Goal: Use online tool/utility: Utilize a website feature to perform a specific function

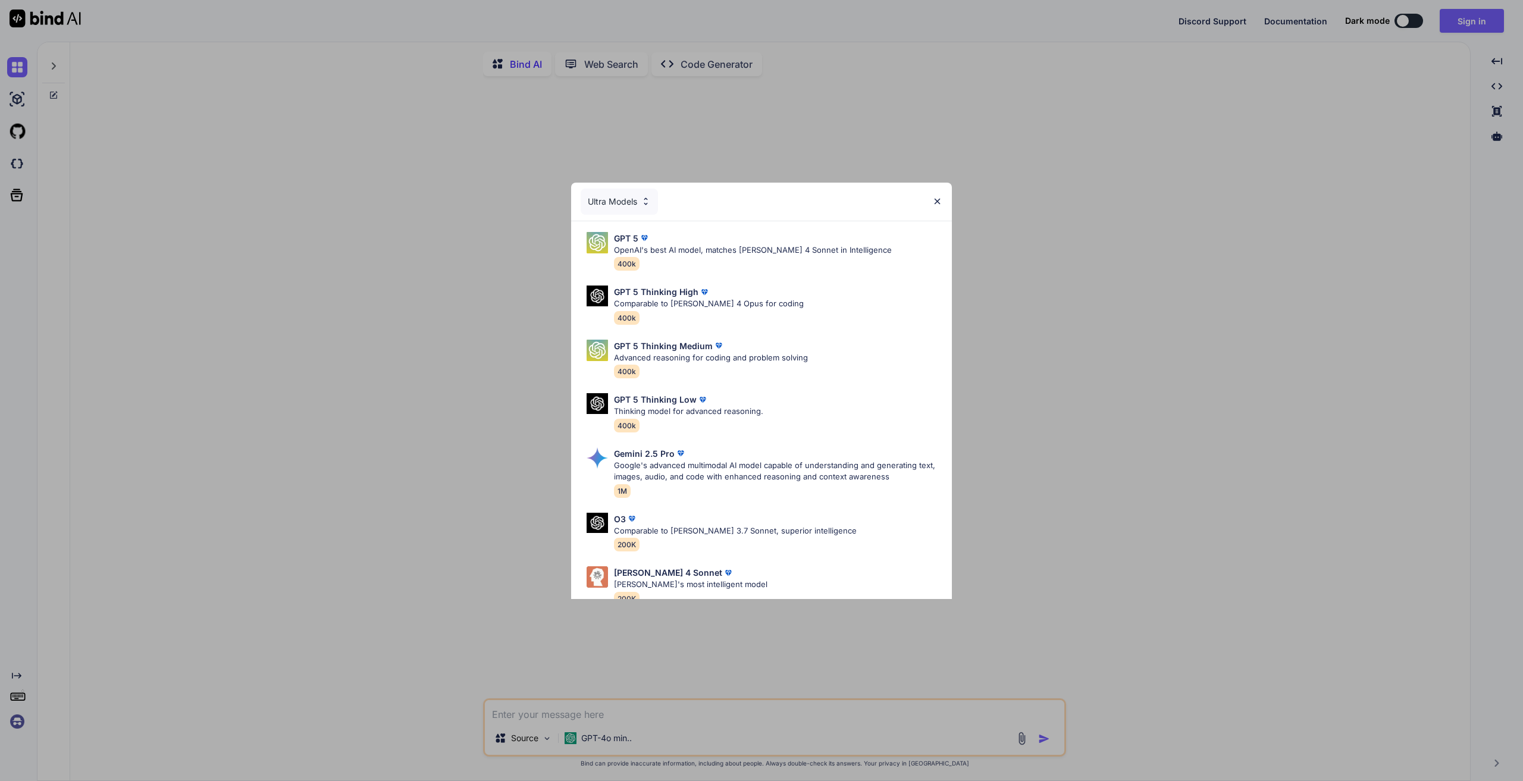
click at [684, 130] on div "Ultra Models GPT 5 OpenAI's best AI model, matches [PERSON_NAME] 4 Sonnet in In…" at bounding box center [761, 390] width 1523 height 781
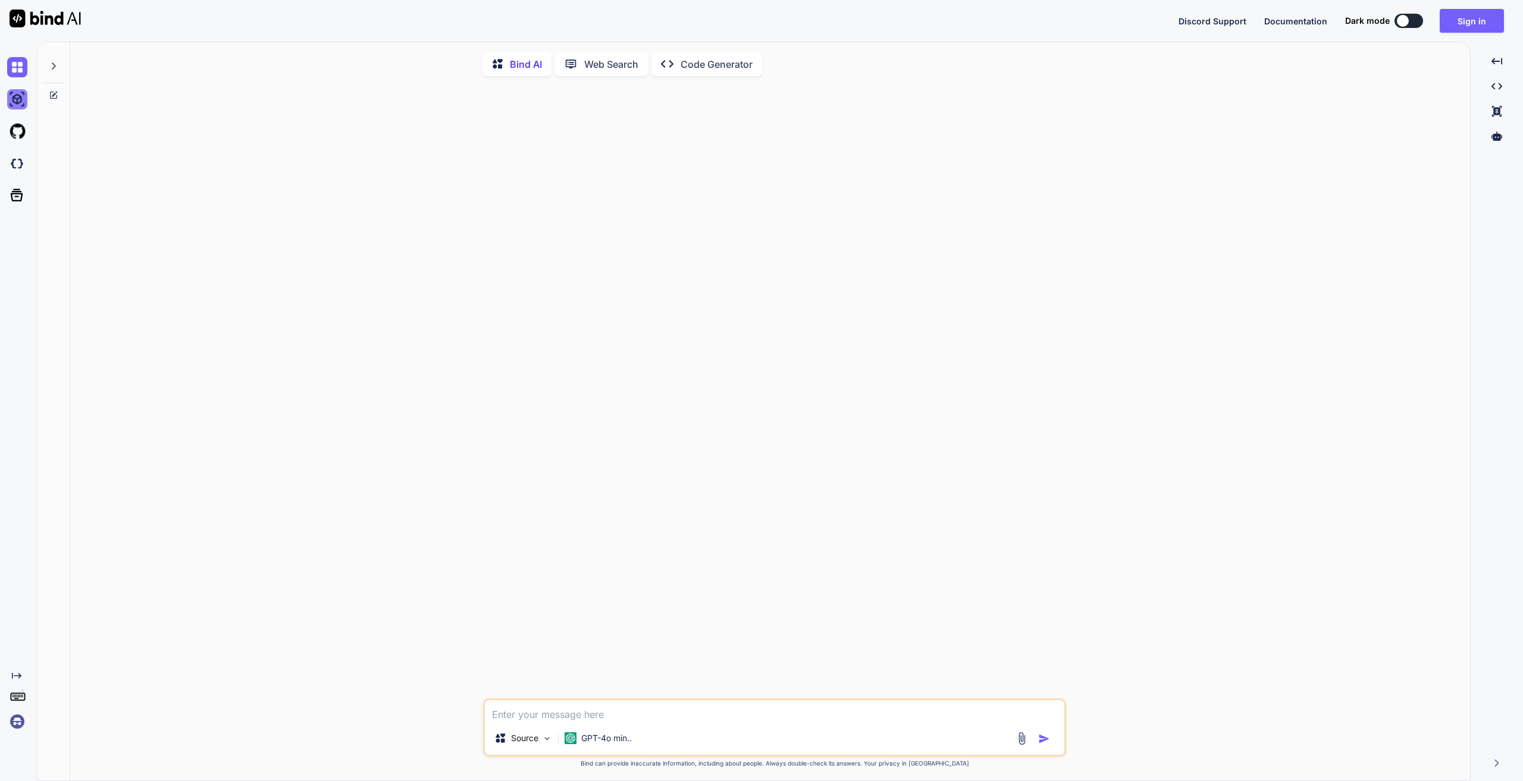
click at [12, 95] on img at bounding box center [17, 99] width 20 height 20
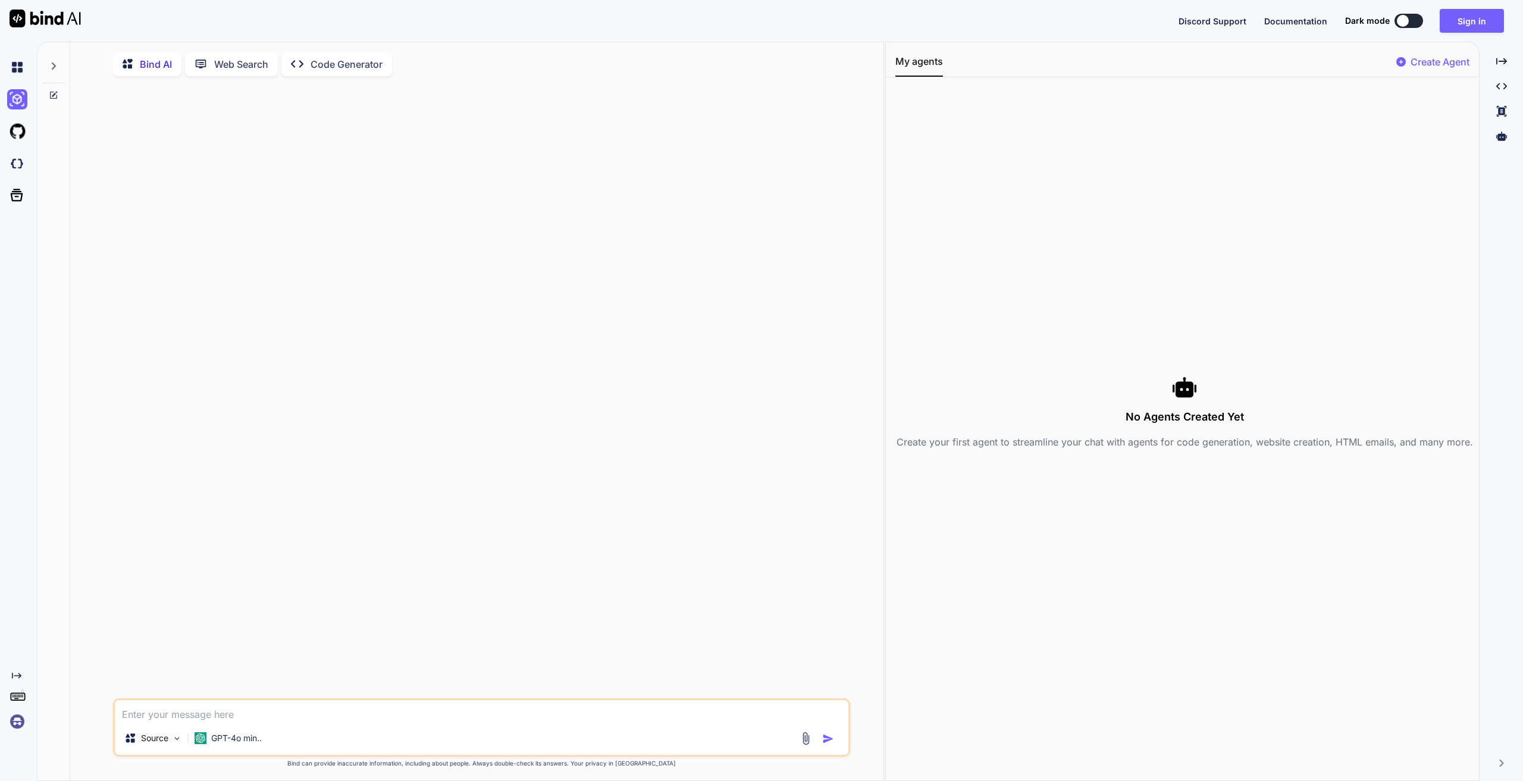
click at [358, 65] on p "Code Generator" at bounding box center [347, 64] width 72 height 14
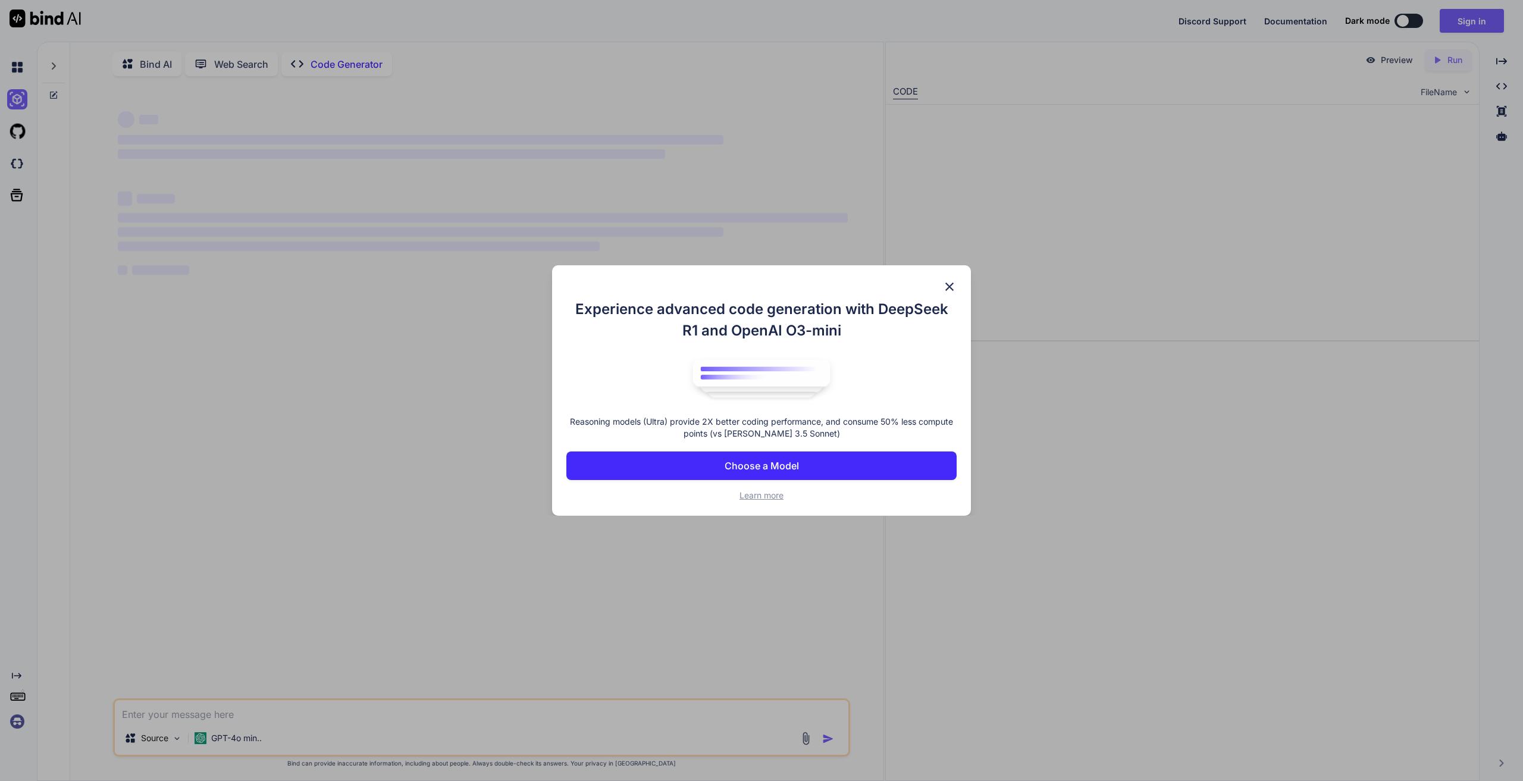
click at [946, 290] on img at bounding box center [949, 287] width 14 height 14
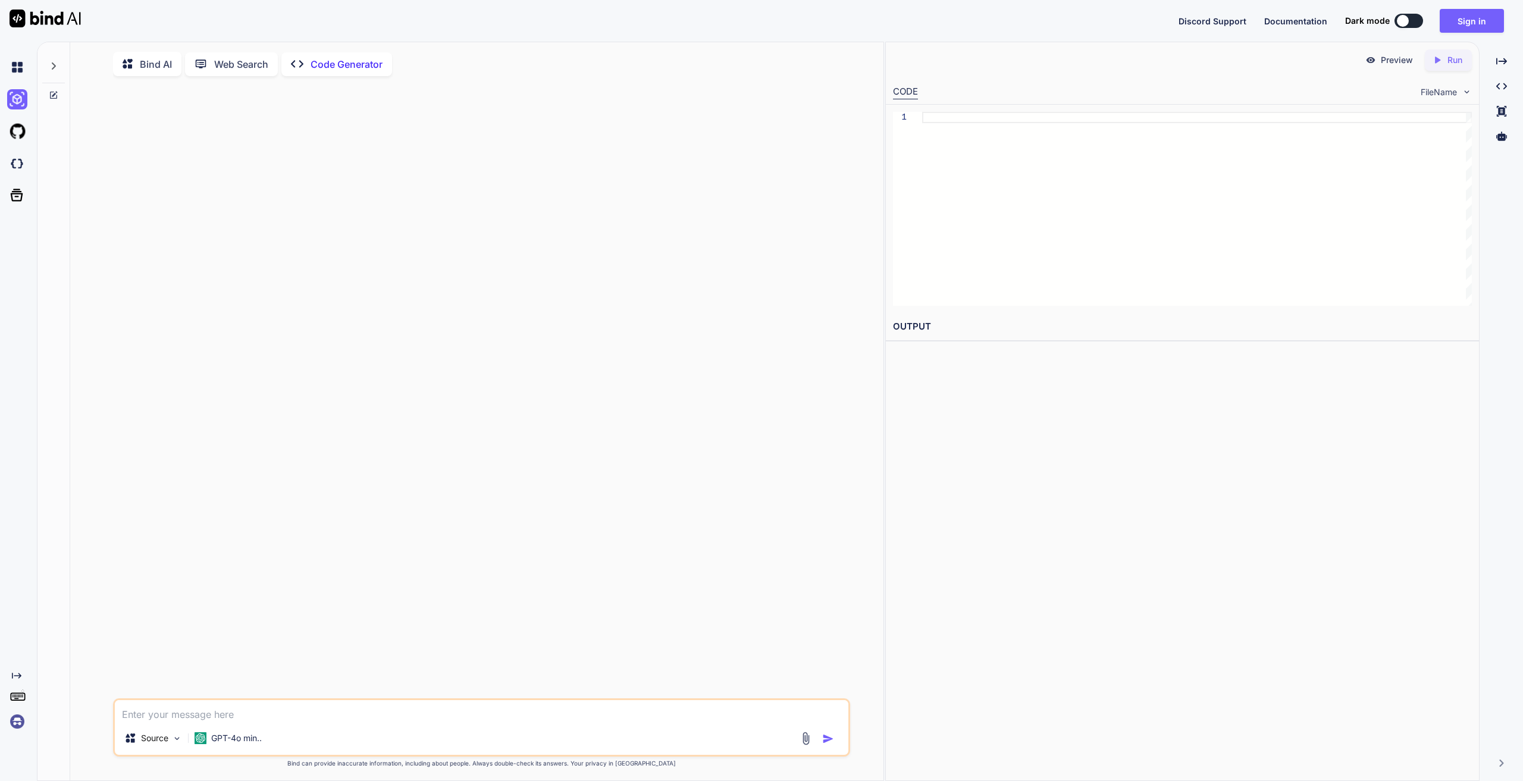
click at [359, 64] on p "Code Generator" at bounding box center [347, 64] width 72 height 14
click at [165, 59] on p "Bind AI" at bounding box center [156, 64] width 32 height 14
click at [240, 737] on p "GPT-4o min.." at bounding box center [236, 738] width 51 height 12
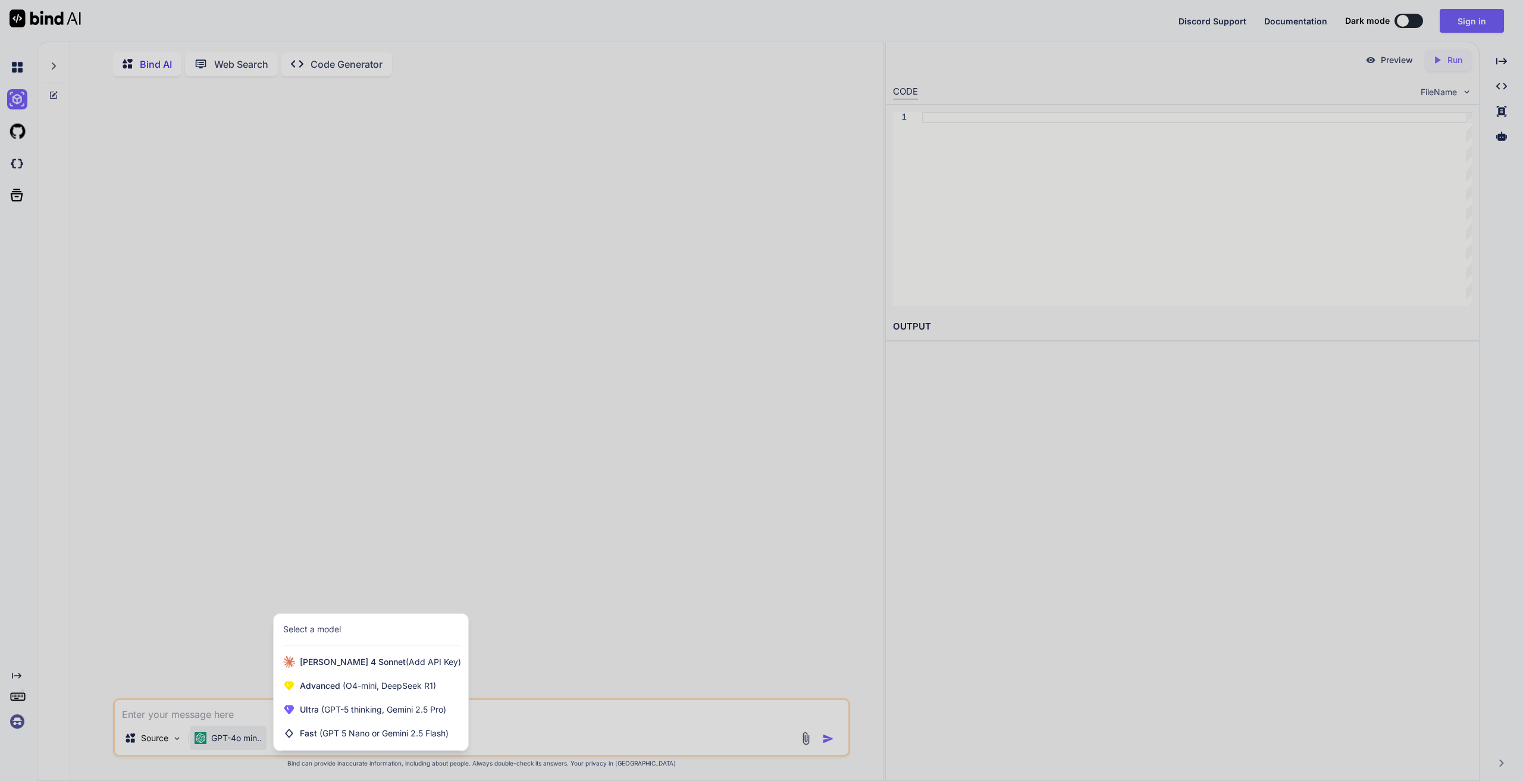
click at [159, 751] on div at bounding box center [761, 390] width 1523 height 781
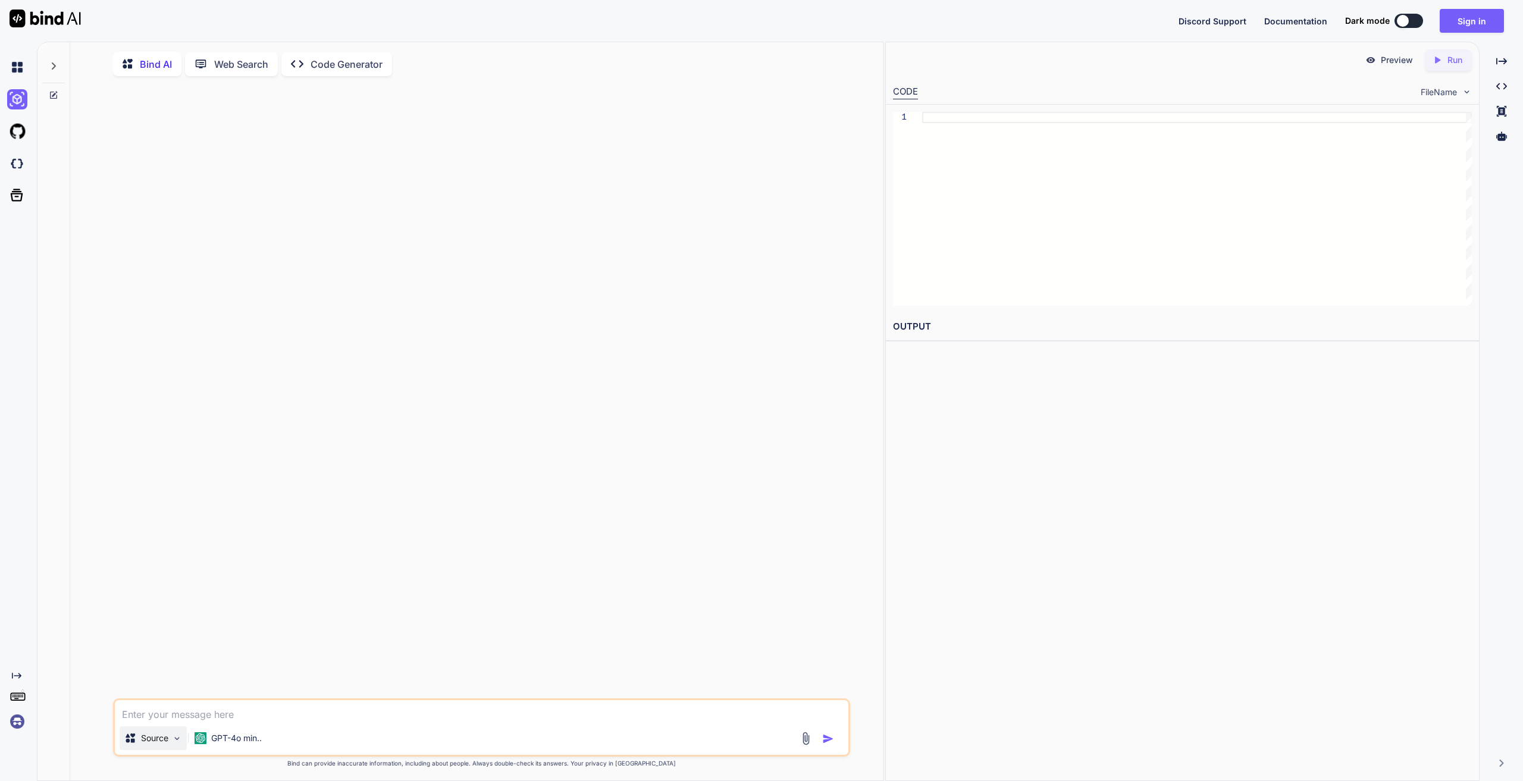
click at [160, 744] on p "Source" at bounding box center [154, 738] width 27 height 12
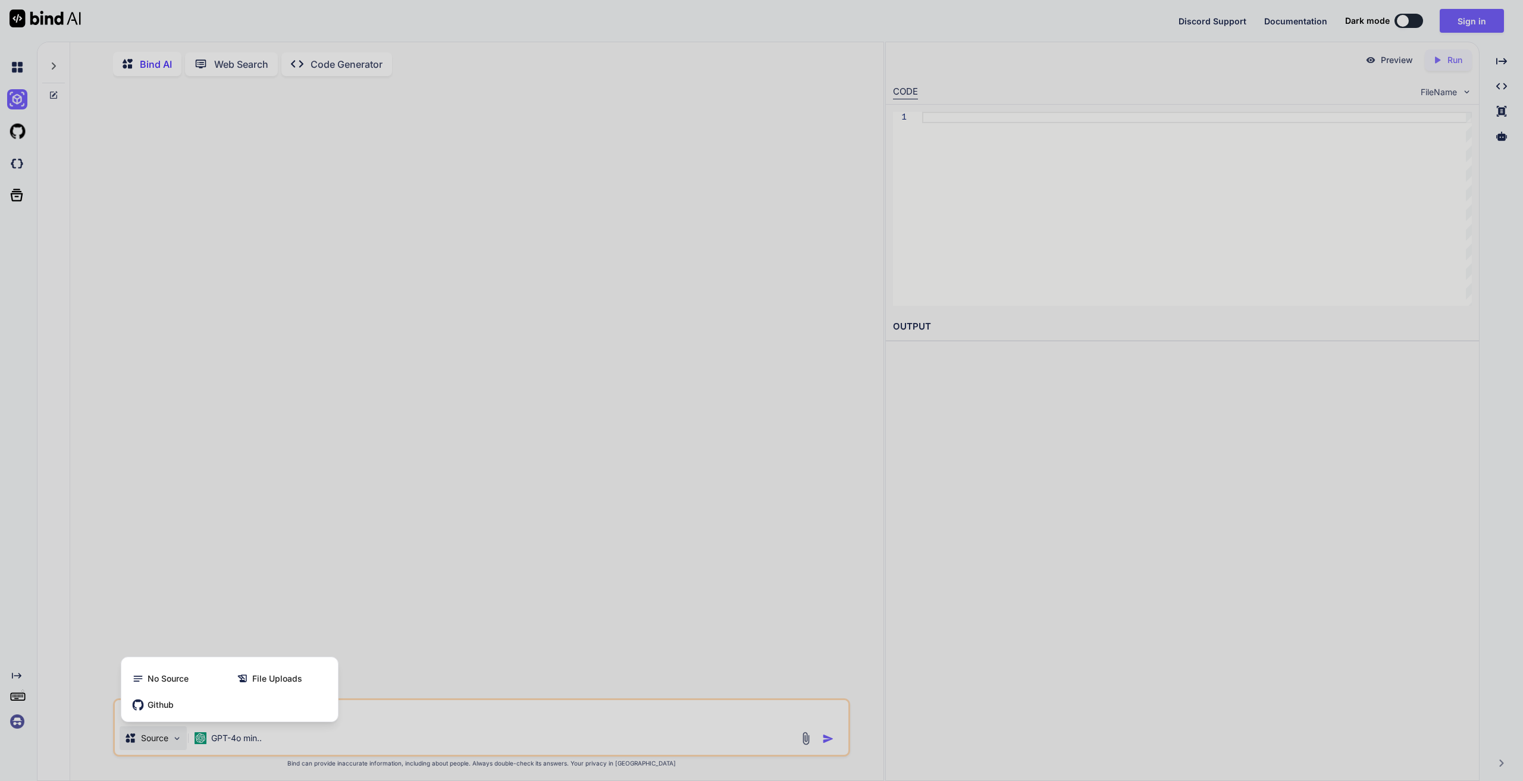
click at [201, 736] on div at bounding box center [761, 390] width 1523 height 781
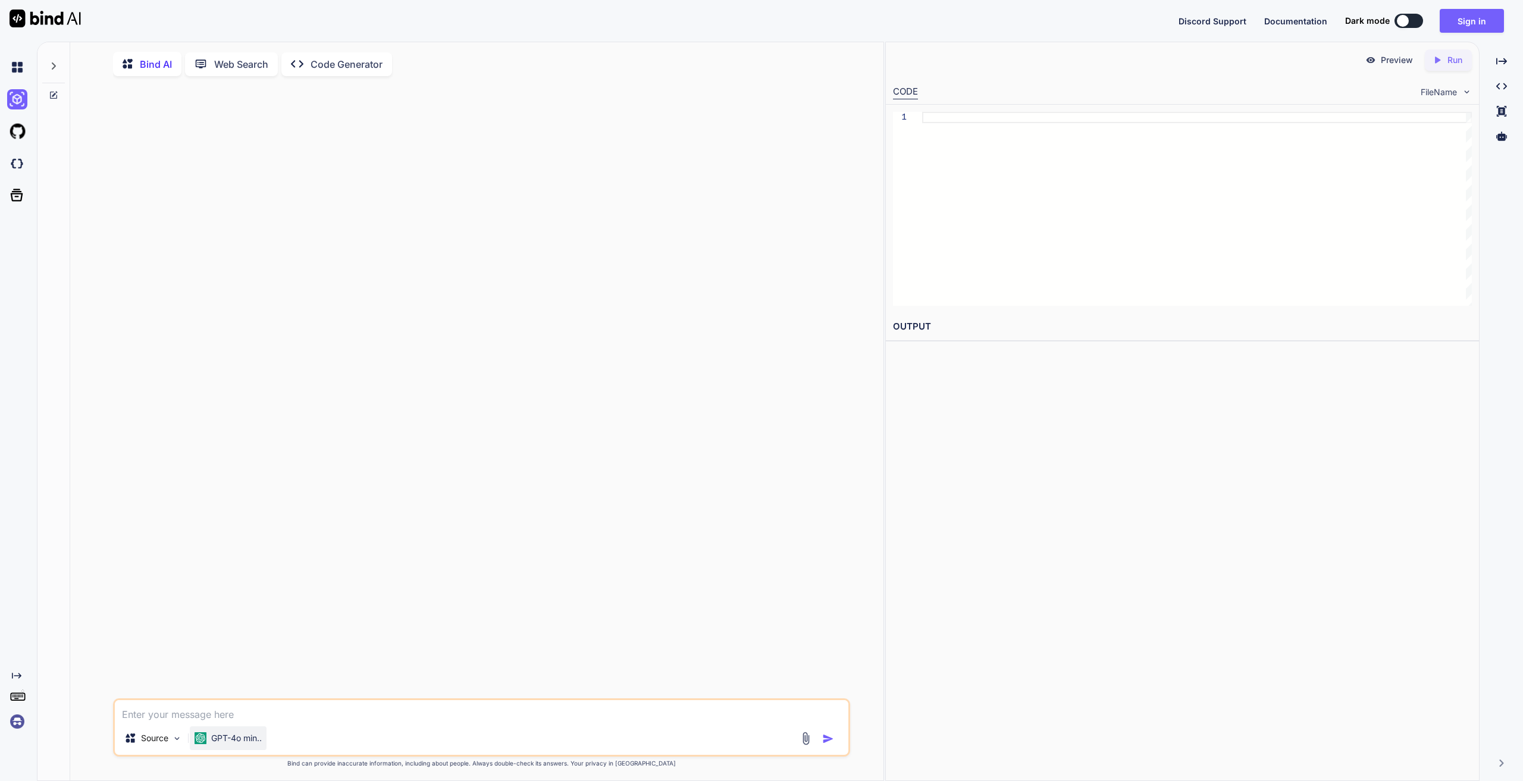
click at [244, 741] on p "GPT-4o min.." at bounding box center [236, 738] width 51 height 12
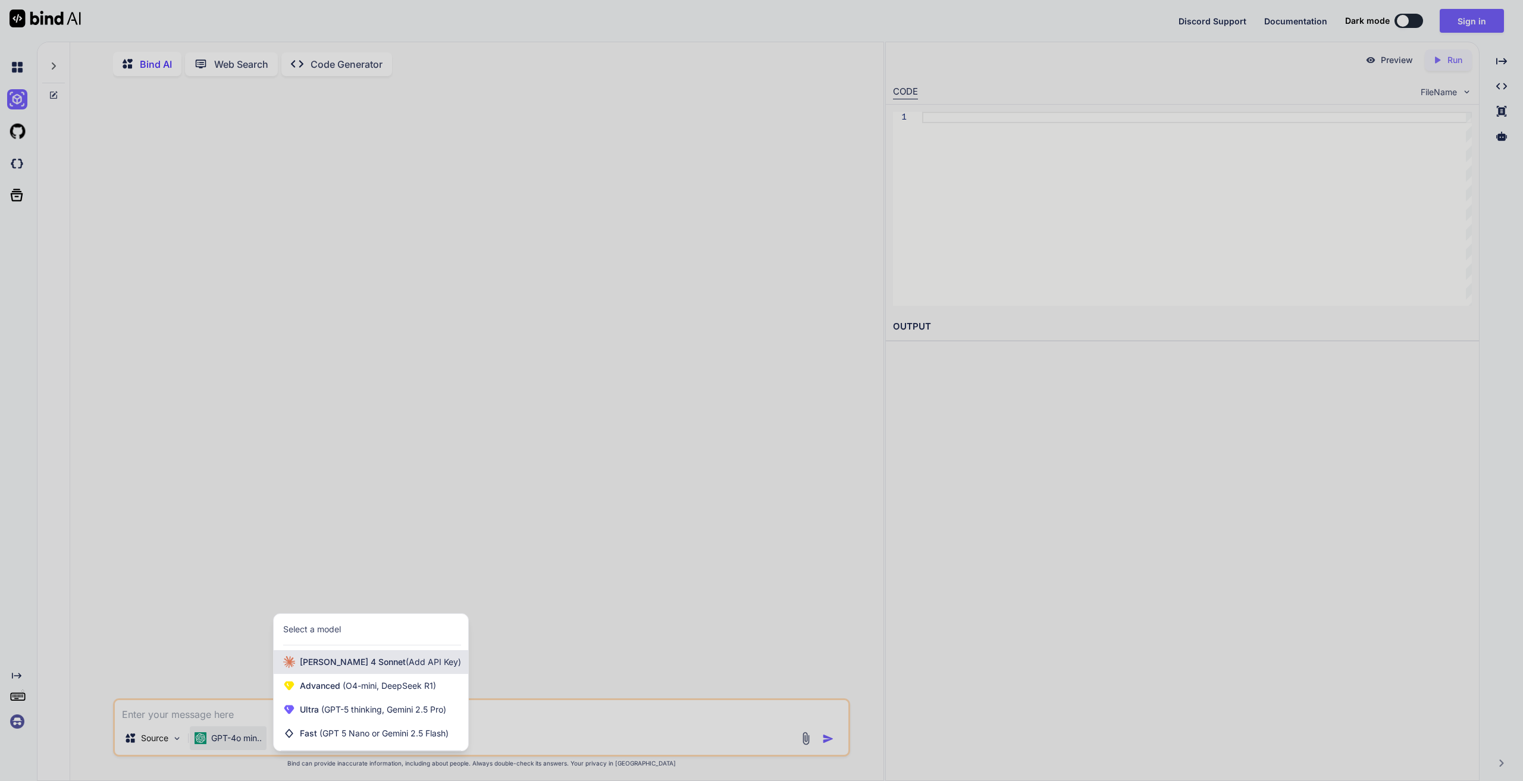
click at [332, 662] on span "[PERSON_NAME] 4 Sonnet (Add API Key)" at bounding box center [380, 662] width 161 height 12
type textarea "x"
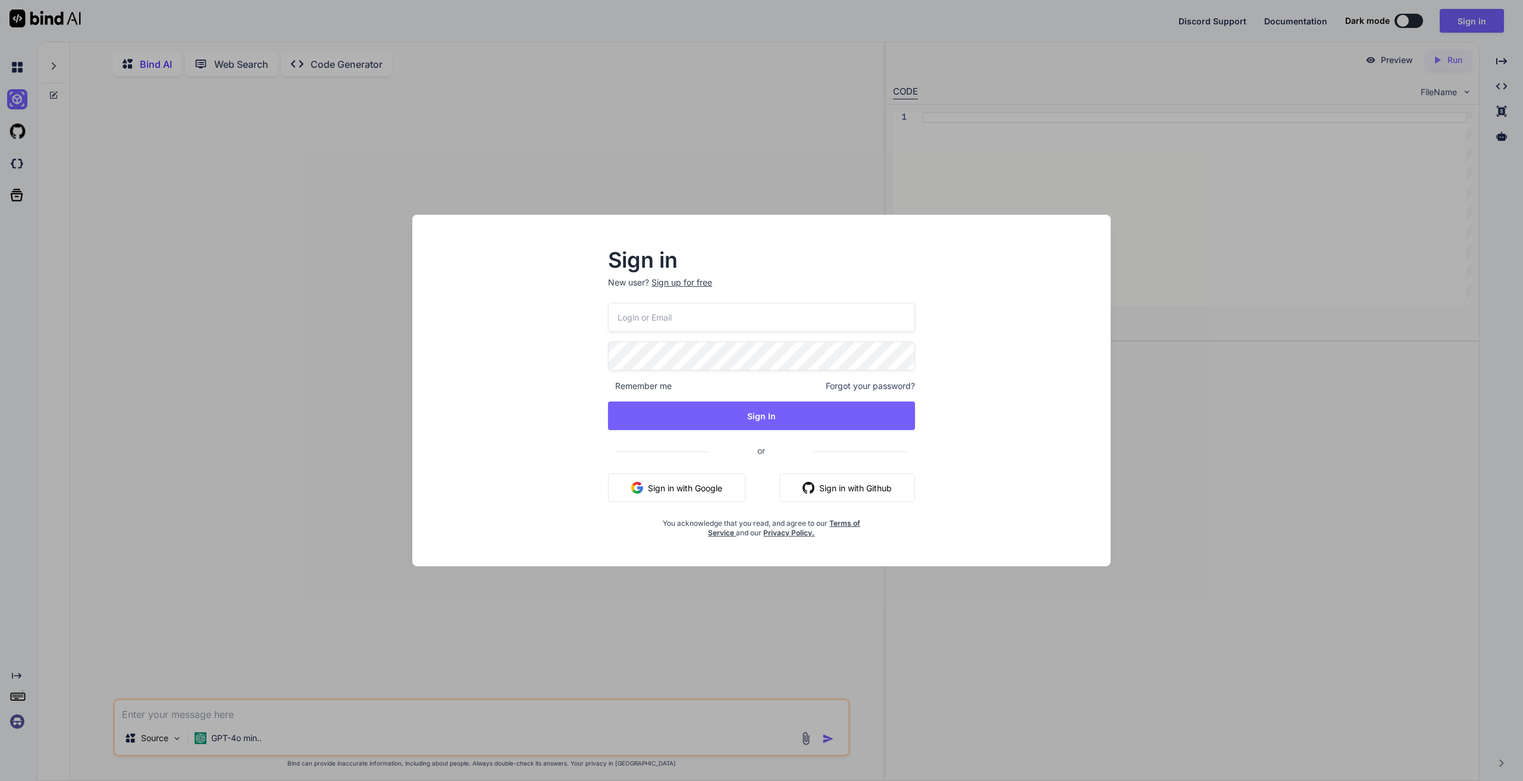
click at [668, 316] on input "email" at bounding box center [761, 317] width 307 height 29
type input "[EMAIL_ADDRESS][DOMAIN_NAME]"
click at [881, 176] on div "Sign in New user? Sign up for free [EMAIL_ADDRESS][DOMAIN_NAME] Remember me For…" at bounding box center [761, 390] width 1523 height 781
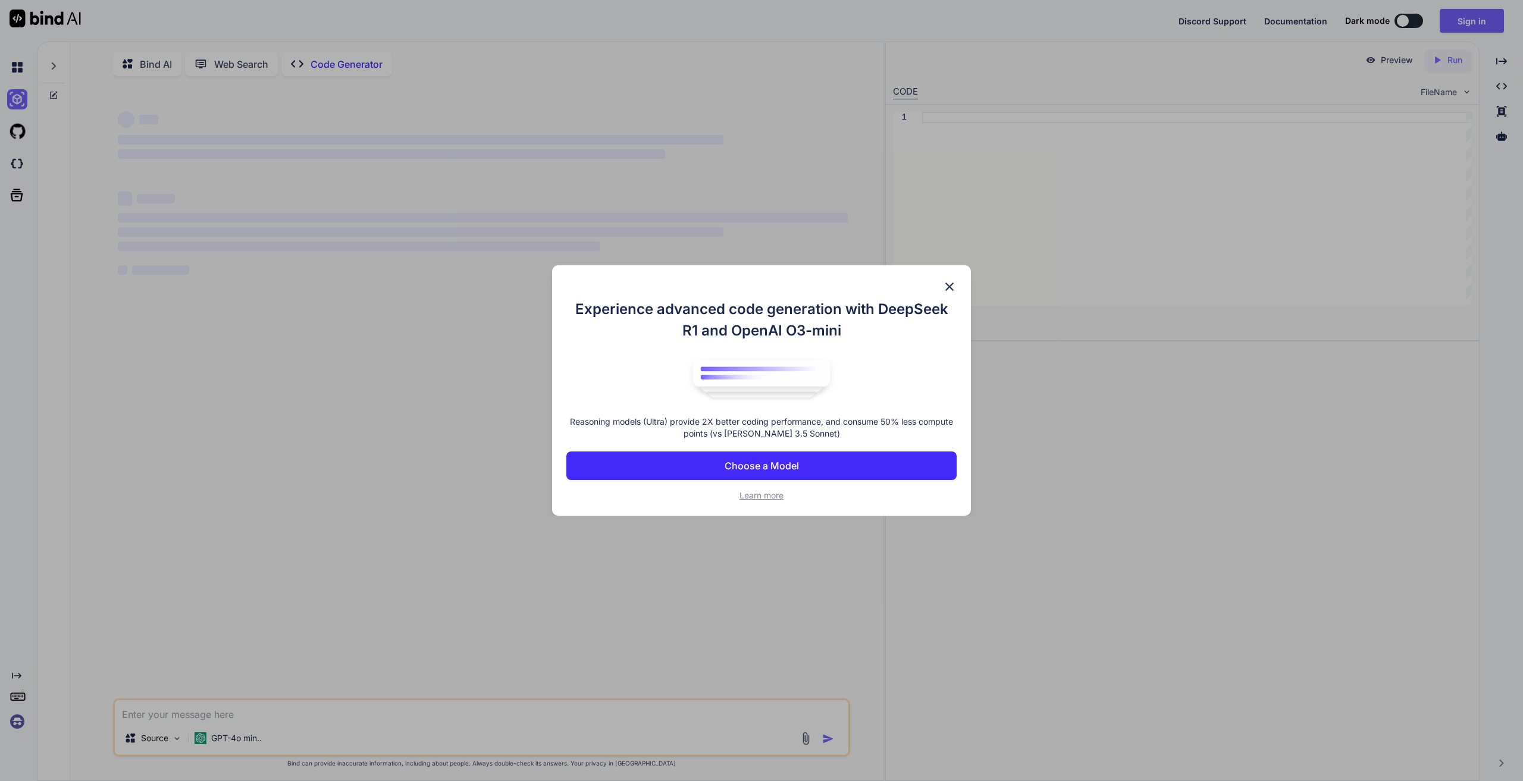
click at [675, 211] on div "Experience advanced code generation with DeepSeek R1 and OpenAI O3-mini Reasoni…" at bounding box center [761, 390] width 1523 height 781
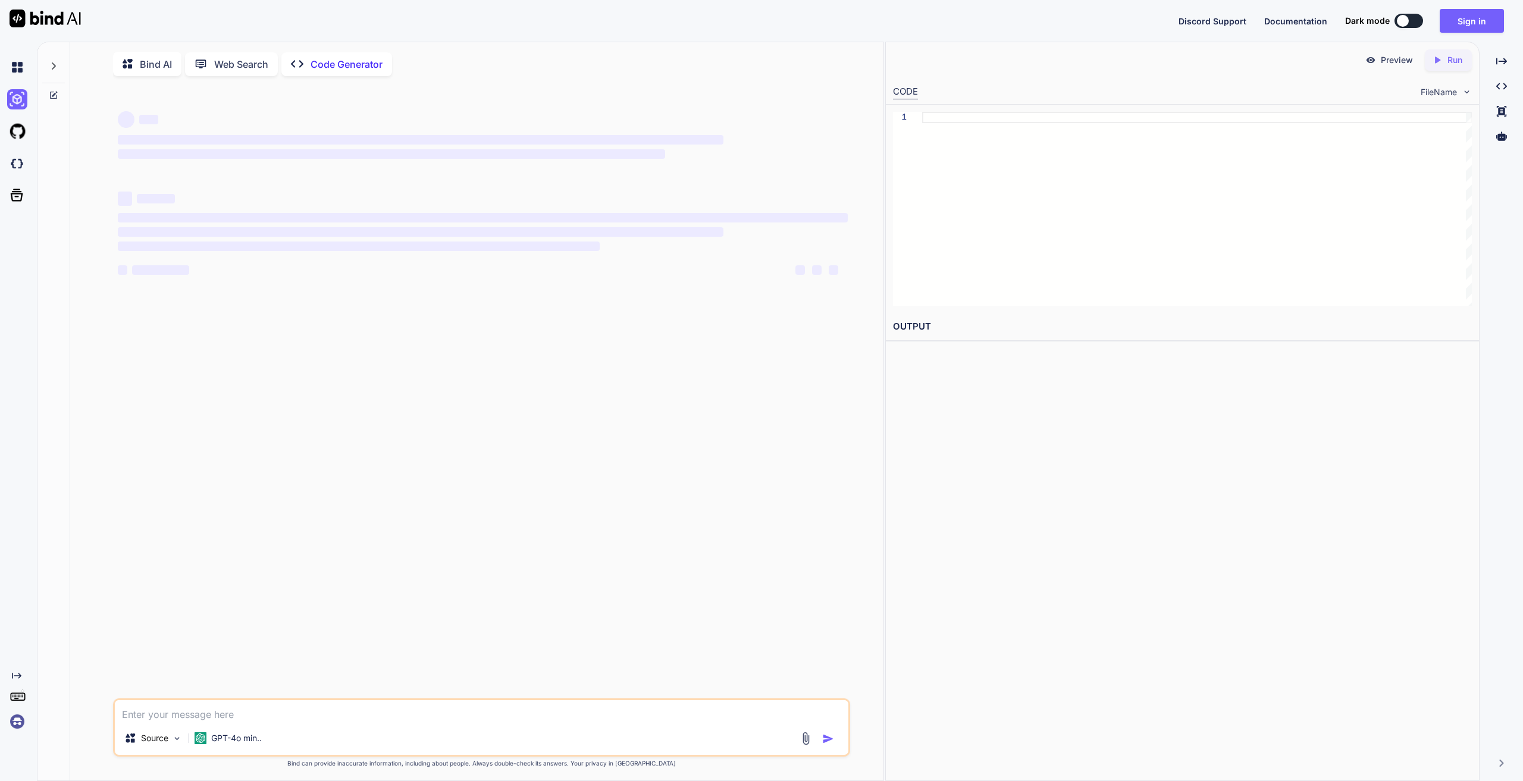
type textarea "x"
